Goal: Check status: Check status

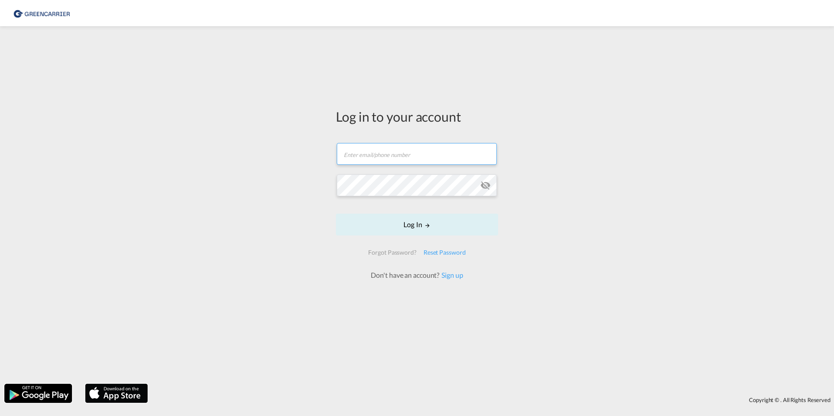
click at [396, 151] on input "text" at bounding box center [417, 154] width 160 height 22
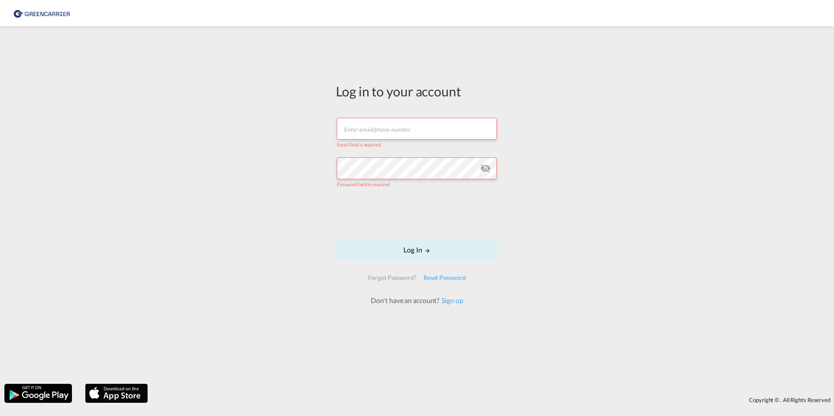
click at [402, 129] on input "text" at bounding box center [417, 129] width 160 height 22
type input "[PERSON_NAME][EMAIL_ADDRESS][DOMAIN_NAME]"
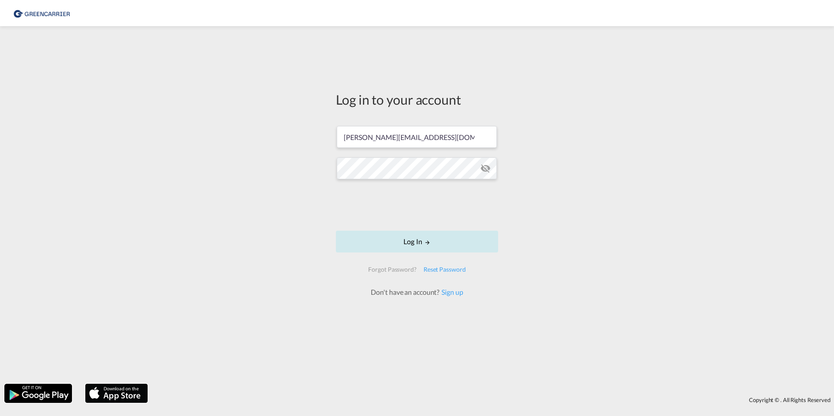
click at [418, 241] on button "Log In" at bounding box center [417, 242] width 162 height 22
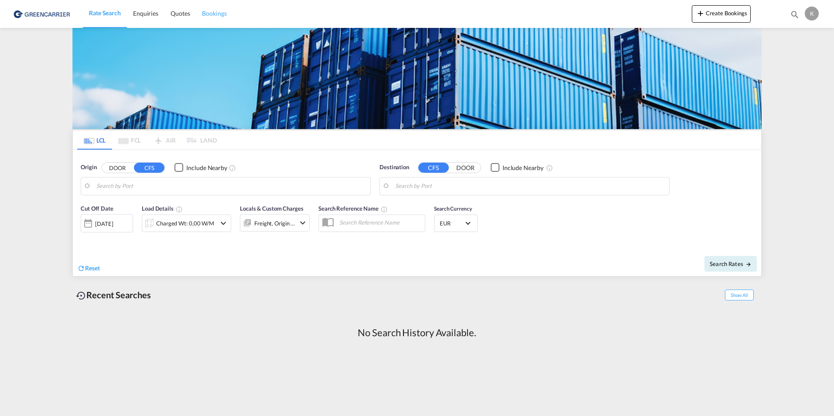
click at [222, 16] on span "Bookings" at bounding box center [214, 13] width 24 height 7
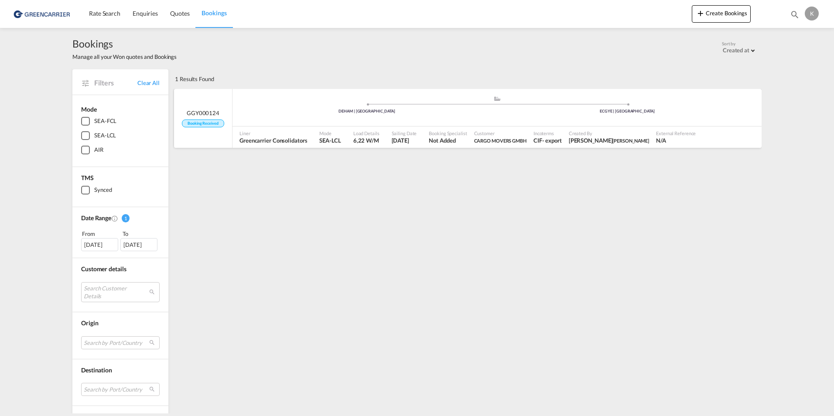
click at [551, 136] on span "Incoterms" at bounding box center [548, 133] width 28 height 7
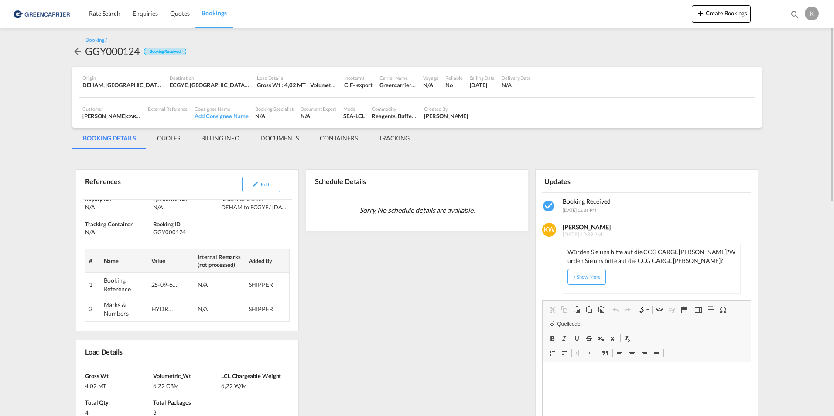
click at [365, 180] on div "Schedule Details" at bounding box center [364, 181] width 103 height 17
click at [164, 140] on md-tab-item "QUOTES" at bounding box center [169, 138] width 44 height 21
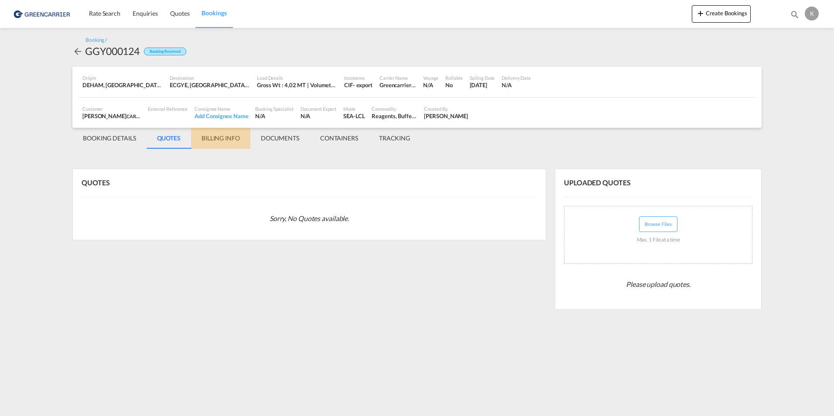
click at [227, 141] on md-tab-item "BILLING INFO" at bounding box center [220, 138] width 59 height 21
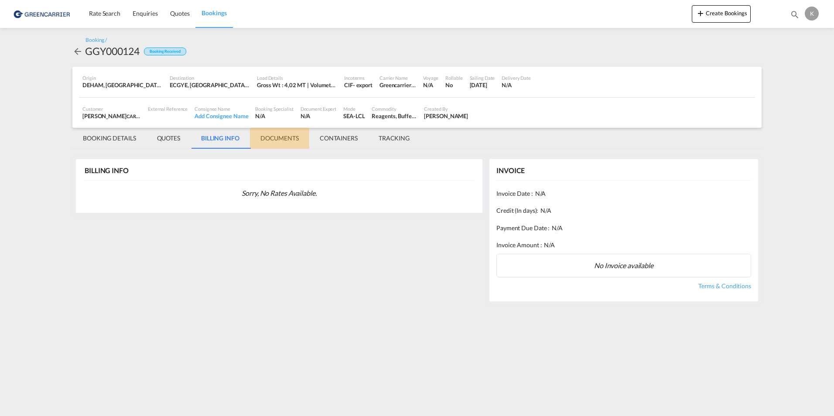
click at [279, 142] on md-tab-item "DOCUMENTS" at bounding box center [279, 138] width 59 height 21
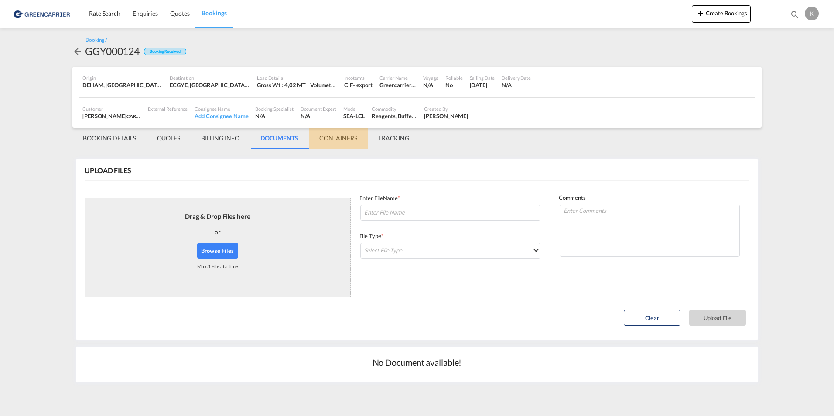
click at [345, 141] on md-tab-item "CONTAINERS" at bounding box center [338, 138] width 59 height 21
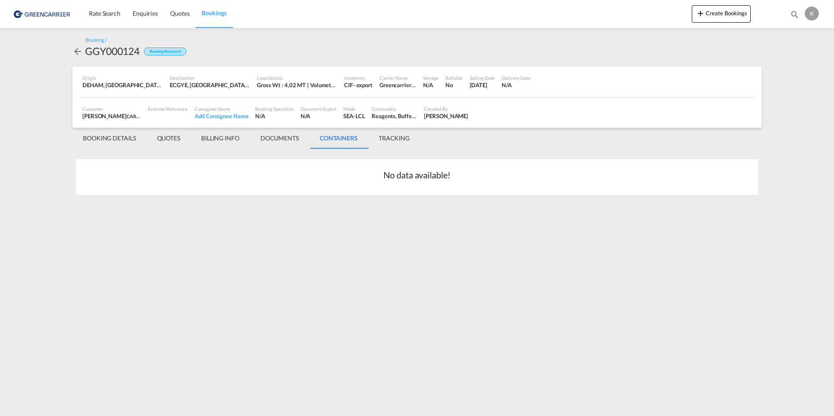
click at [397, 137] on md-tab-item "TRACKING" at bounding box center [394, 138] width 52 height 21
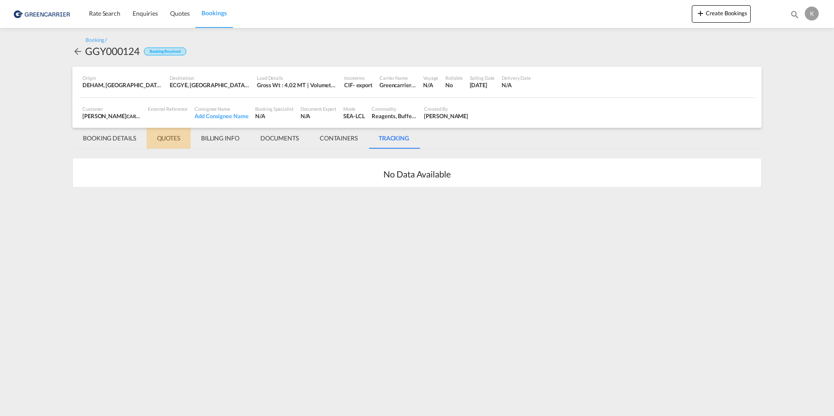
click at [182, 141] on md-tab-item "QUOTES" at bounding box center [169, 138] width 44 height 21
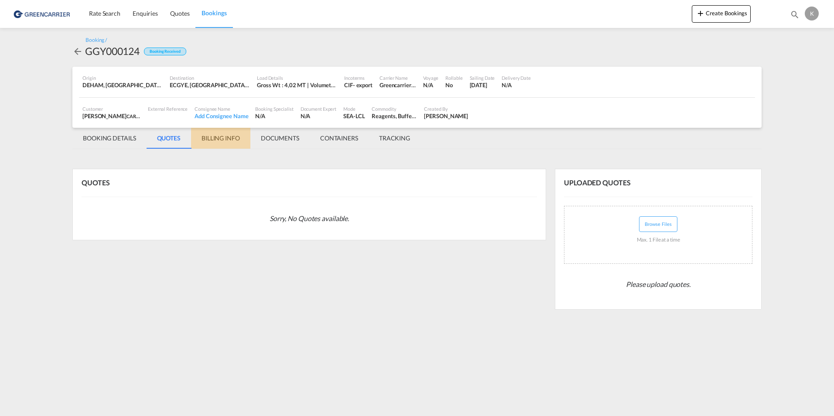
click at [231, 140] on md-tab-item "BILLING INFO" at bounding box center [220, 138] width 59 height 21
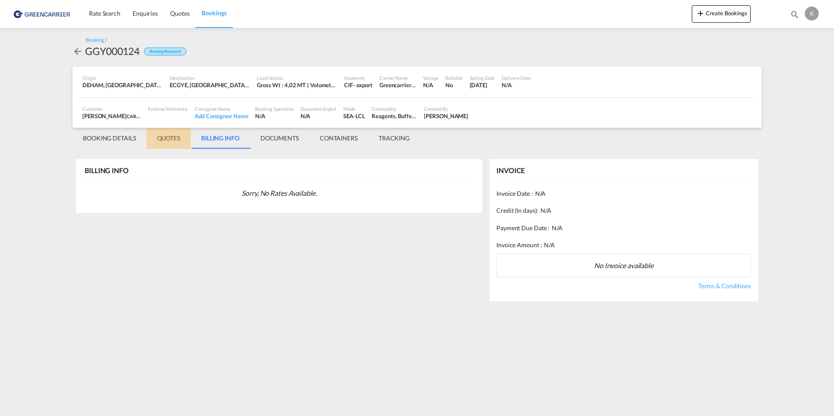
click at [161, 141] on md-tab-item "QUOTES" at bounding box center [169, 138] width 44 height 21
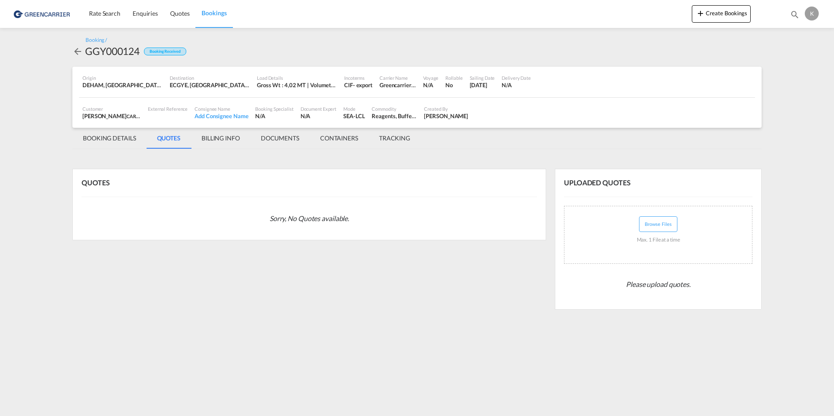
click at [109, 134] on md-tab-item "BOOKING DETAILS" at bounding box center [109, 138] width 74 height 21
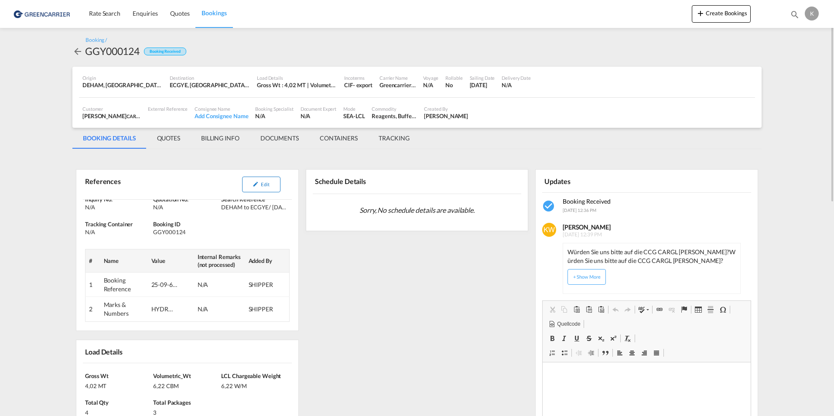
click at [261, 188] on button "Edit" at bounding box center [261, 185] width 38 height 16
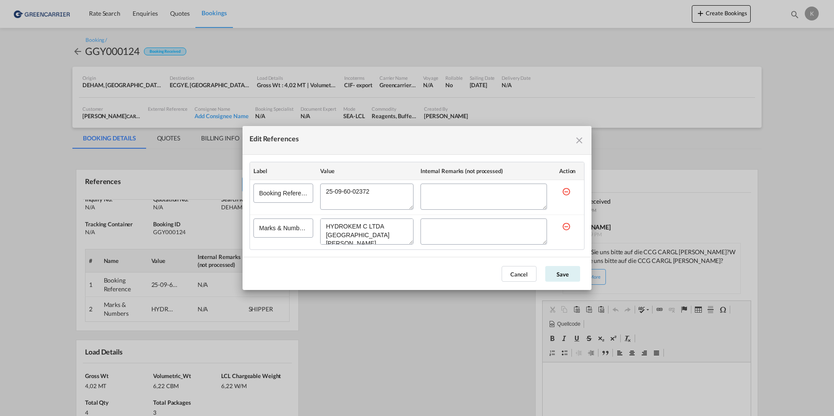
click at [580, 140] on md-icon "icon-close fg-AAA8AD cursor" at bounding box center [579, 140] width 10 height 10
